Goal: Find specific page/section

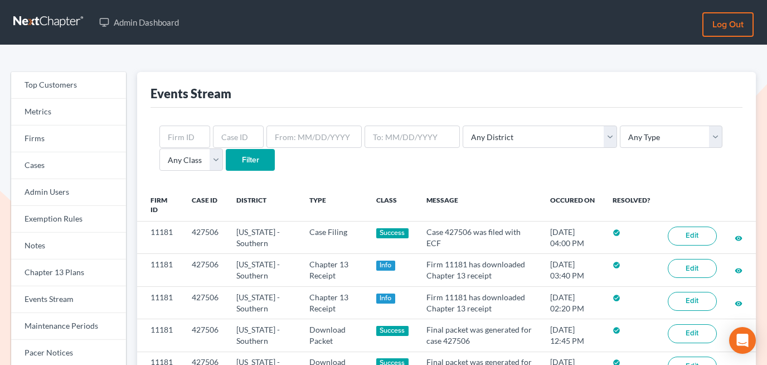
scroll to position [199, 0]
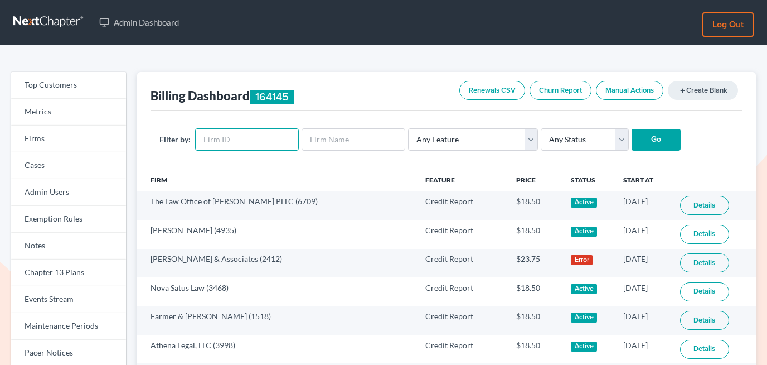
click at [233, 146] on input "text" at bounding box center [247, 139] width 104 height 22
paste input "11671"
type input "11671"
click at [649, 146] on input "Go" at bounding box center [656, 140] width 49 height 22
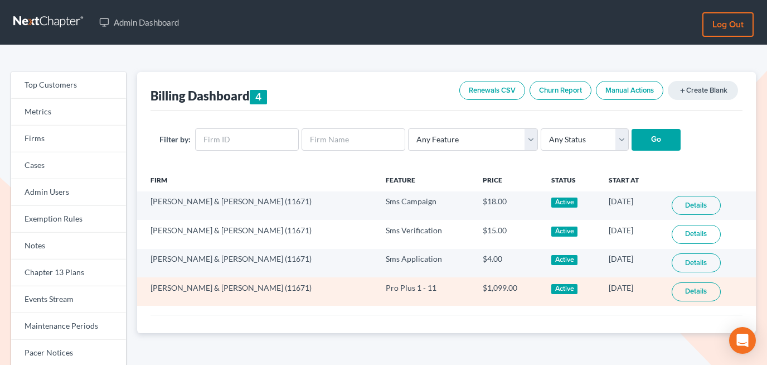
click at [679, 288] on link "Details" at bounding box center [696, 291] width 49 height 19
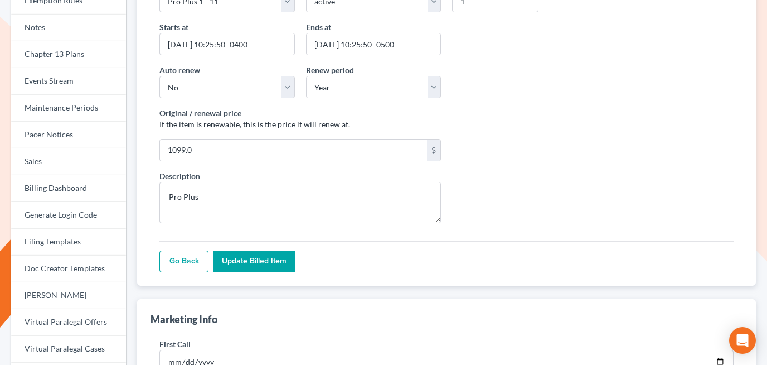
scroll to position [219, 0]
